Goal: Task Accomplishment & Management: Manage account settings

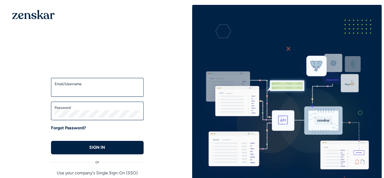
type input "**********"
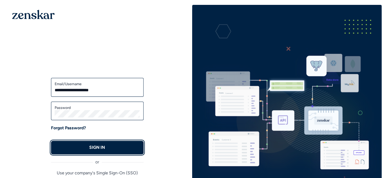
click at [134, 149] on button "SIGN IN" at bounding box center [97, 147] width 93 height 13
